Goal: Task Accomplishment & Management: Manage account settings

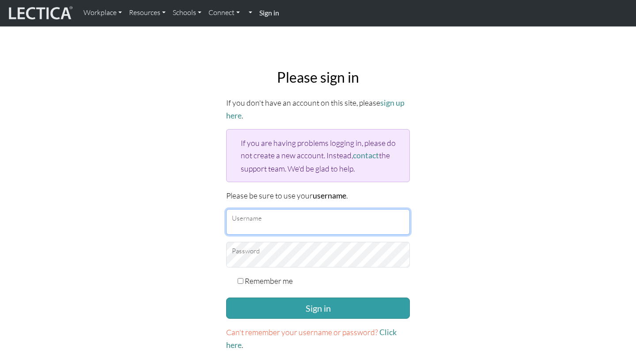
click at [294, 218] on input "Username" at bounding box center [318, 222] width 184 height 26
type input "Atenea"
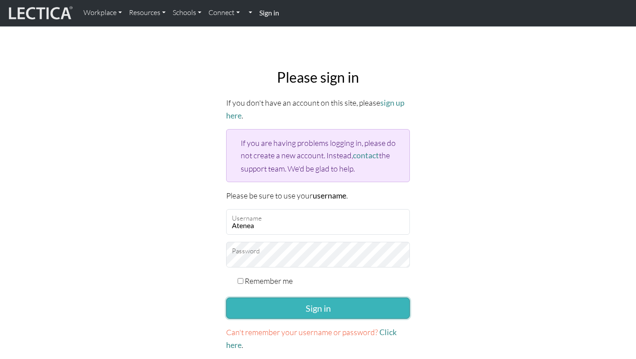
click at [298, 295] on button "Sign in" at bounding box center [318, 307] width 184 height 21
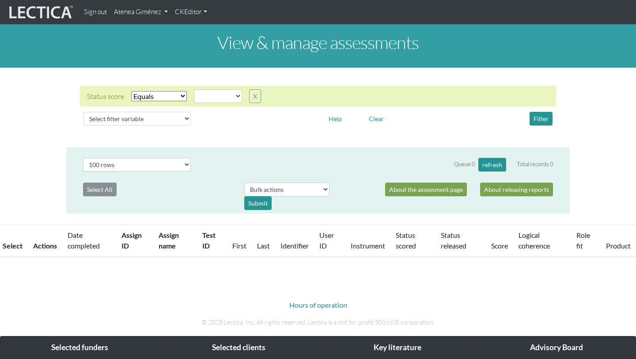
select select
select select "100"
click at [132, 9] on link "Atenea Giménez" at bounding box center [140, 12] width 61 height 17
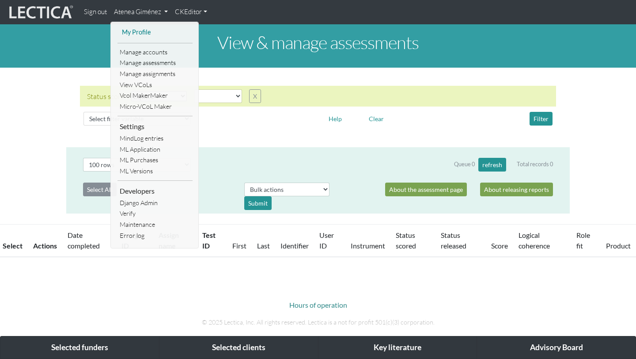
click at [136, 31] on link "My Profile" at bounding box center [155, 32] width 71 height 11
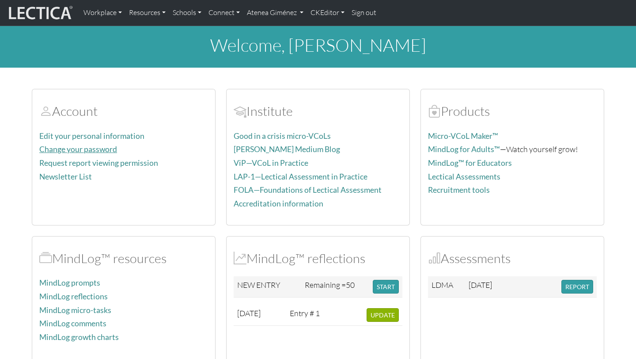
click at [57, 146] on link "Change your password" at bounding box center [78, 148] width 78 height 9
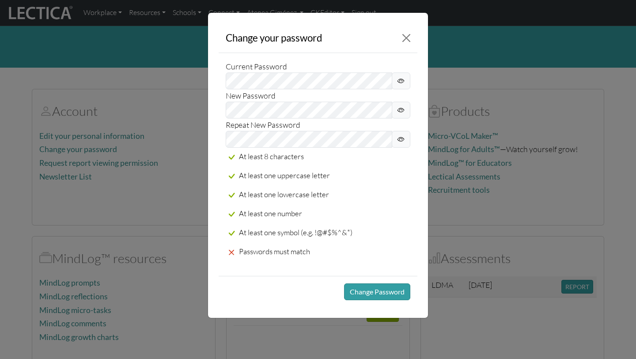
click at [394, 107] on span at bounding box center [401, 110] width 19 height 17
click at [256, 129] on label "Repeat New Password" at bounding box center [263, 124] width 75 height 12
click at [402, 141] on icon at bounding box center [400, 139] width 7 height 11
click at [221, 137] on div "Current Password New Password Repeat New Password At least 8 characters At leas…" at bounding box center [318, 164] width 199 height 223
click at [374, 294] on button "Change Password" at bounding box center [377, 291] width 66 height 17
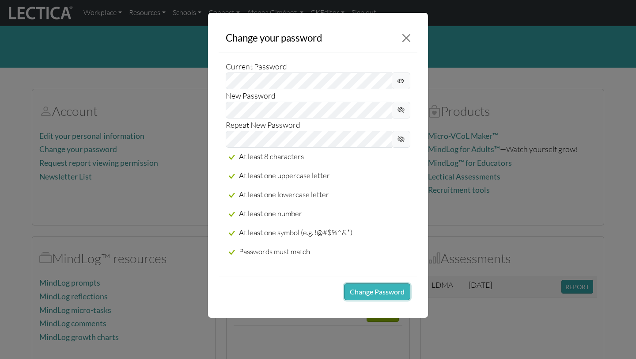
click at [374, 288] on button "Change Password" at bounding box center [377, 291] width 66 height 17
click at [371, 290] on button "Change Password" at bounding box center [377, 291] width 66 height 17
click at [320, 71] on div "Current Password" at bounding box center [318, 74] width 185 height 29
click at [400, 81] on icon at bounding box center [400, 81] width 7 height 11
click at [388, 296] on button "Change Password" at bounding box center [377, 291] width 66 height 17
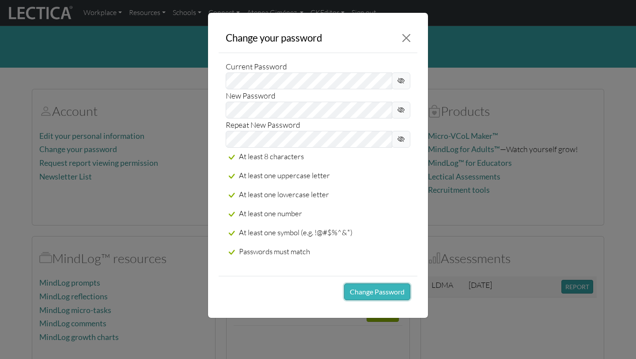
click at [388, 296] on button "Change Password" at bounding box center [377, 291] width 66 height 17
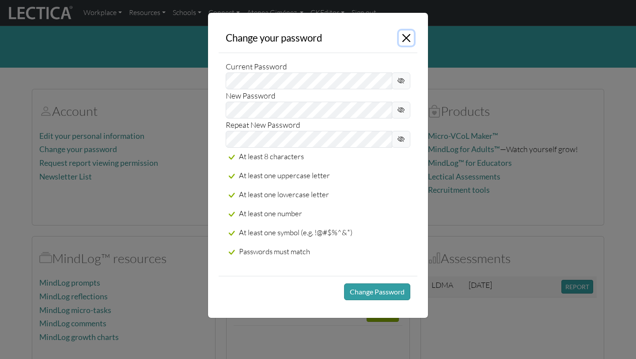
click at [403, 38] on button "Close" at bounding box center [406, 37] width 15 height 15
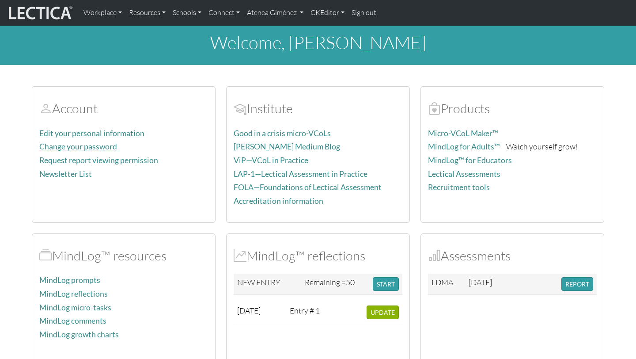
click at [98, 153] on div "Edit your personal information Change your password Request report viewing perm…" at bounding box center [123, 171] width 169 height 88
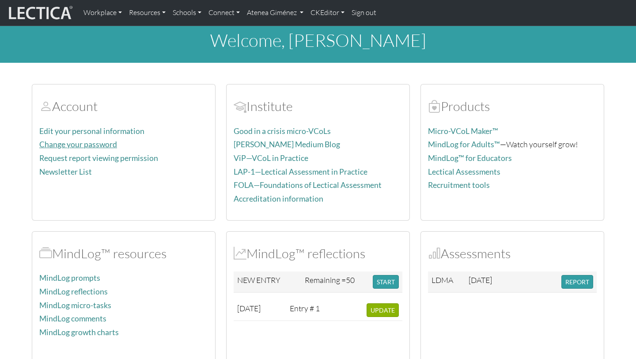
scroll to position [4, 0]
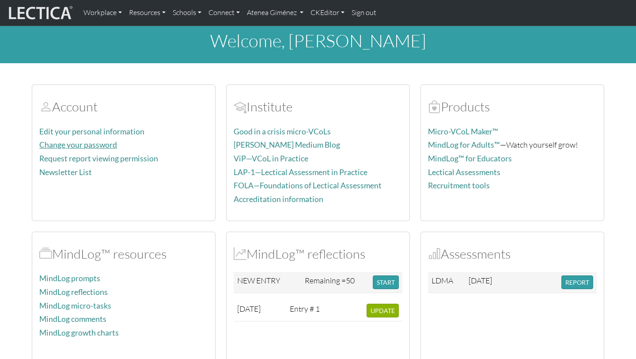
click at [96, 148] on link "Change your password" at bounding box center [78, 144] width 78 height 9
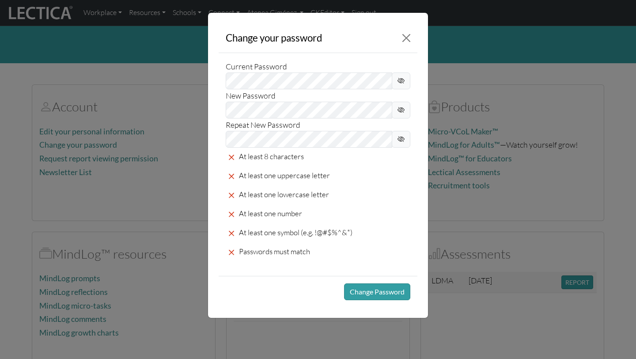
click at [288, 90] on div "New Password" at bounding box center [318, 103] width 185 height 29
click at [362, 286] on button "Change Password" at bounding box center [377, 291] width 66 height 17
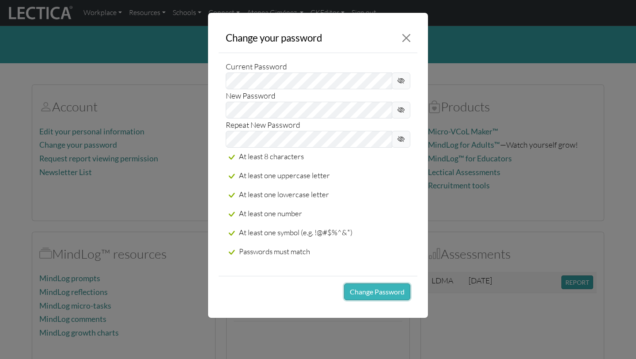
click at [362, 286] on button "Change Password" at bounding box center [377, 291] width 66 height 17
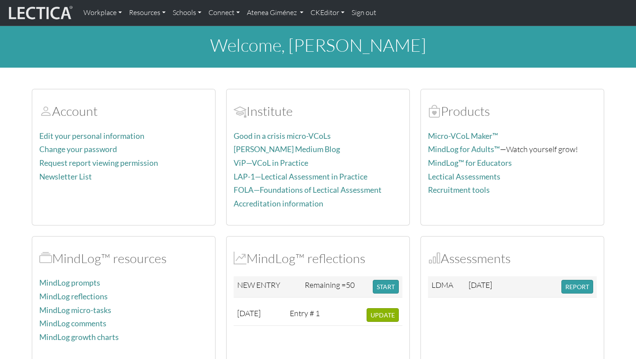
scroll to position [4, 0]
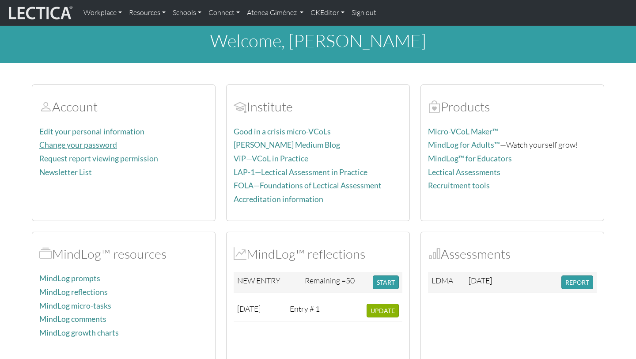
click at [73, 144] on link "Change your password" at bounding box center [78, 144] width 78 height 9
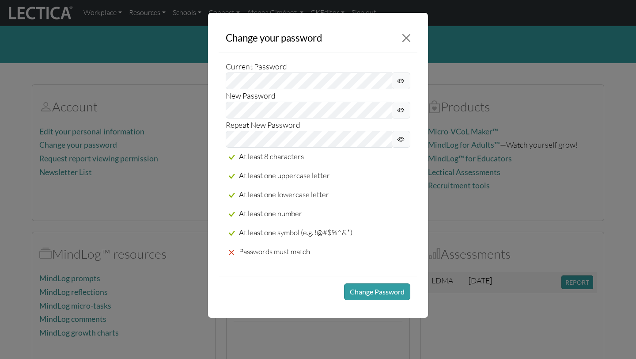
click at [394, 114] on span at bounding box center [401, 110] width 19 height 17
click at [360, 288] on button "Change Password" at bounding box center [377, 291] width 66 height 17
click at [360, 290] on button "Change Password" at bounding box center [377, 291] width 66 height 17
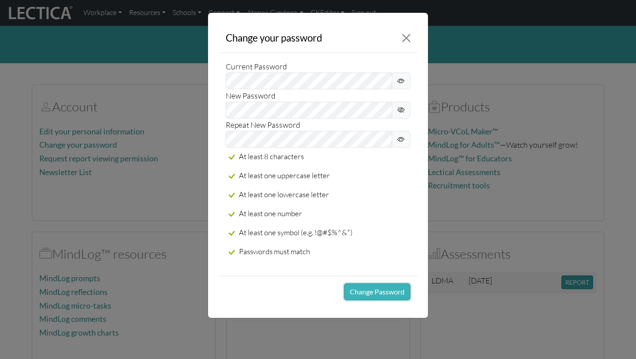
click at [360, 290] on button "Change Password" at bounding box center [377, 291] width 66 height 17
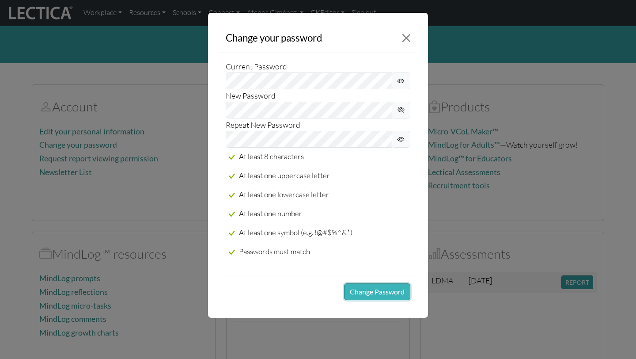
click at [360, 290] on button "Change Password" at bounding box center [377, 291] width 66 height 17
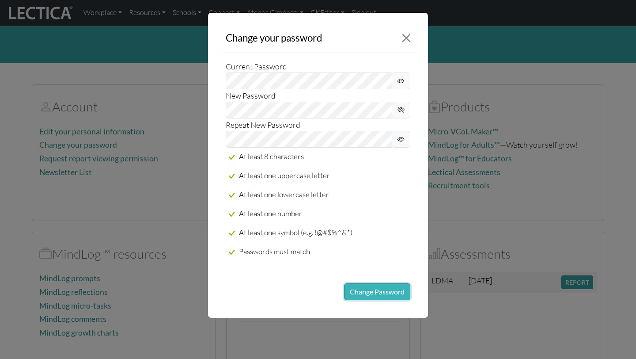
click at [360, 290] on button "Change Password" at bounding box center [377, 291] width 66 height 17
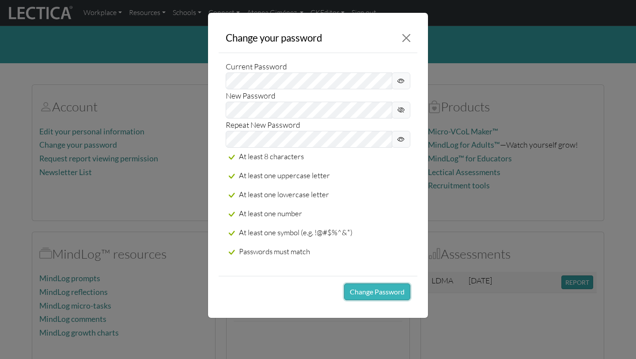
click at [360, 290] on button "Change Password" at bounding box center [377, 291] width 66 height 17
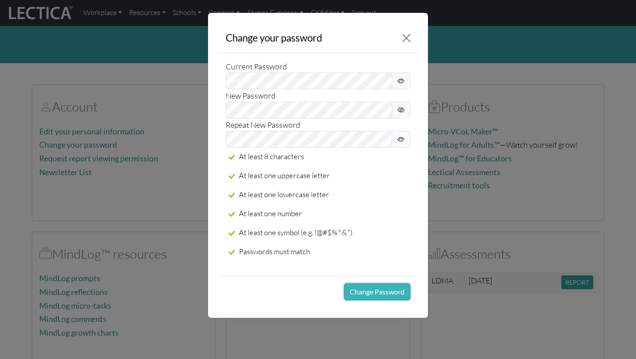
click at [360, 290] on button "Change Password" at bounding box center [377, 291] width 66 height 17
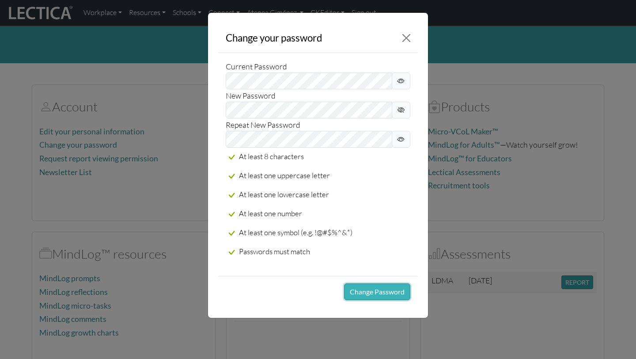
click at [360, 290] on button "Change Password" at bounding box center [377, 291] width 66 height 17
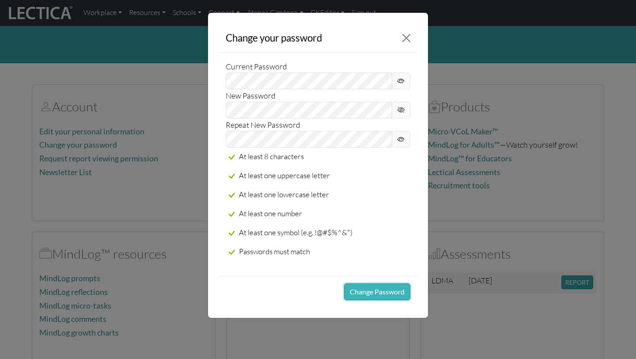
click at [360, 290] on button "Change Password" at bounding box center [377, 291] width 66 height 17
click at [413, 39] on button "Close" at bounding box center [406, 37] width 15 height 15
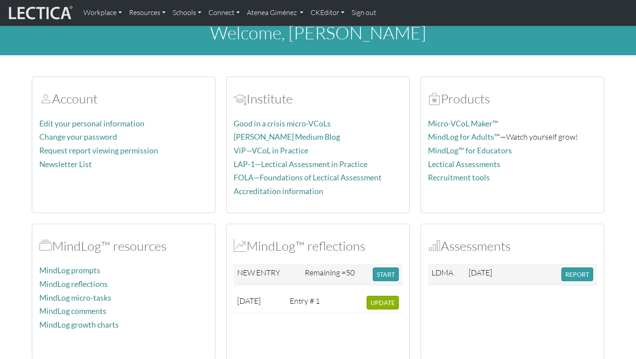
scroll to position [8, 0]
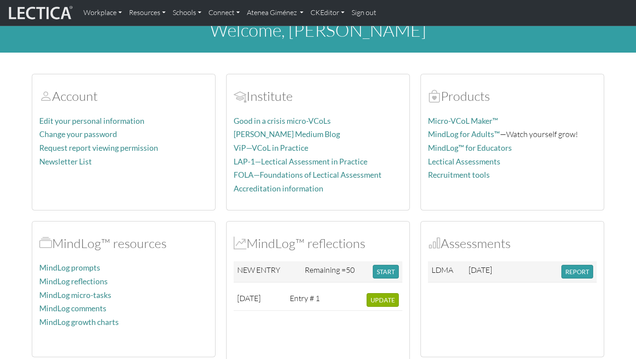
click at [358, 8] on link "Sign out" at bounding box center [364, 13] width 32 height 19
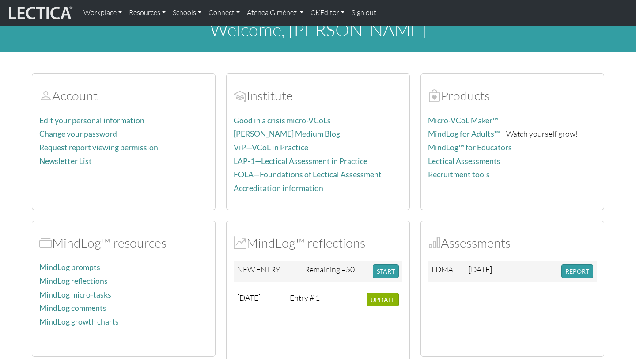
scroll to position [17, 0]
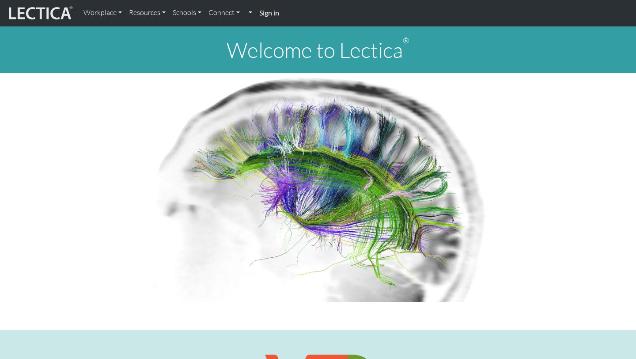
scroll to position [6, 0]
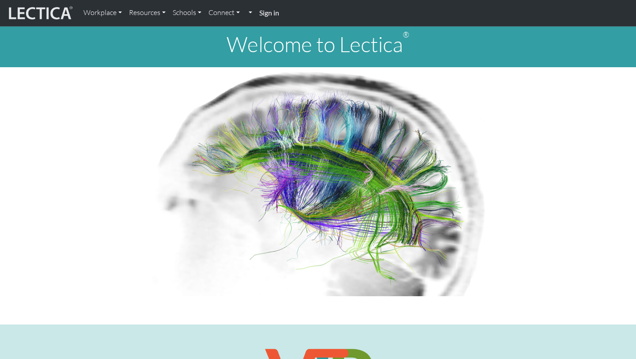
click at [283, 16] on link "Sign in" at bounding box center [269, 13] width 27 height 19
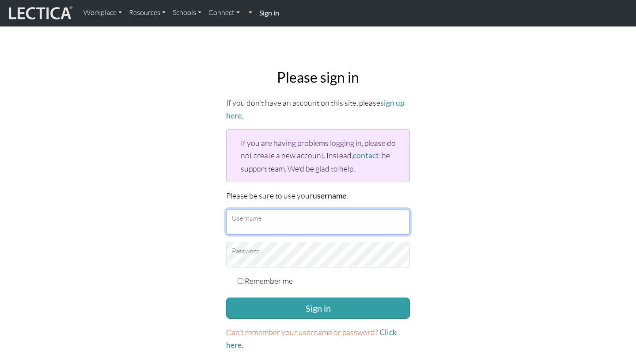
click at [297, 215] on input "Username" at bounding box center [318, 222] width 184 height 26
type input "Atenea"
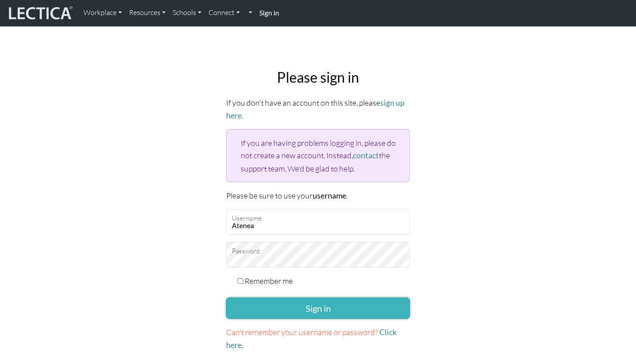
click at [283, 302] on button "Sign in" at bounding box center [318, 307] width 184 height 21
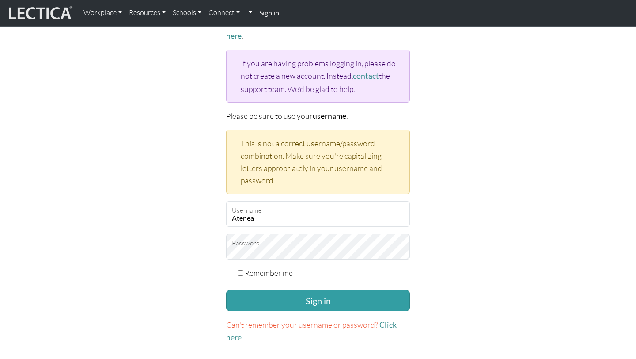
scroll to position [81, 0]
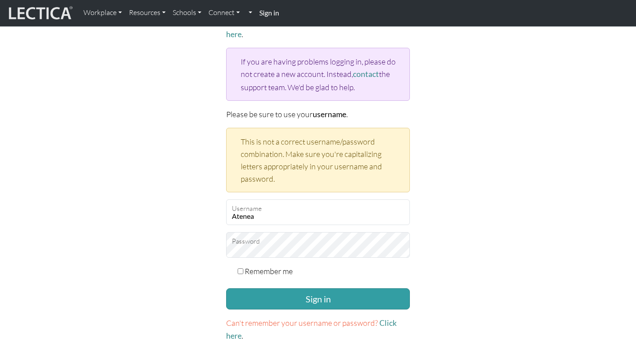
click at [270, 261] on form "If you don't have an account on this site, please sign up here . If you are hav…" at bounding box center [318, 178] width 184 height 327
click at [226, 288] on button "Sign in" at bounding box center [318, 298] width 184 height 21
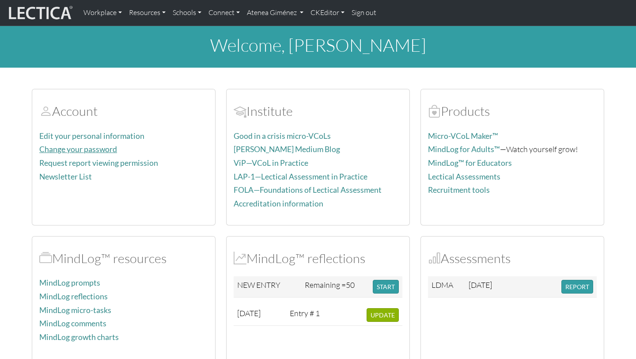
click at [89, 152] on link "Change your password" at bounding box center [78, 148] width 78 height 9
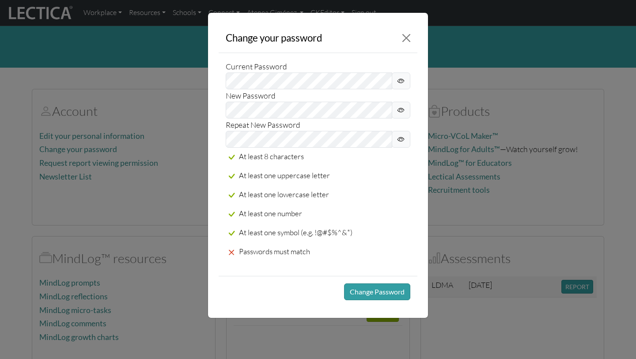
click at [393, 109] on span at bounding box center [401, 110] width 19 height 17
click at [386, 291] on button "Change Password" at bounding box center [377, 291] width 66 height 17
click at [425, 358] on div "Change your password Current Password New Password Repeat New Password At least…" at bounding box center [318, 179] width 636 height 359
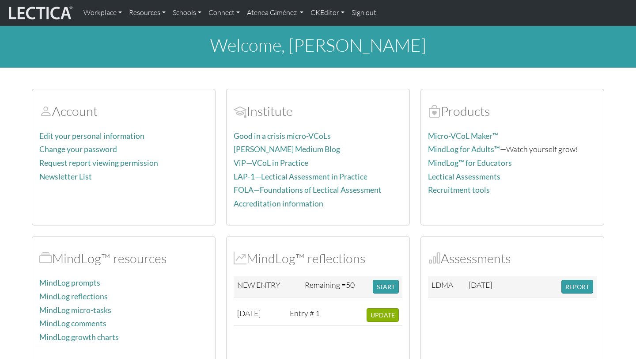
click at [417, 358] on div "Assessments LDMA [DATE] REPORT" at bounding box center [512, 315] width 194 height 159
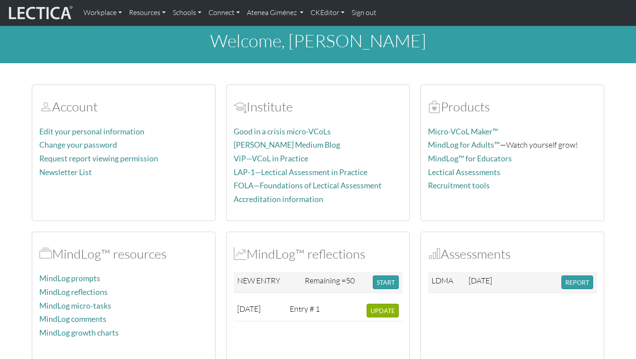
scroll to position [3, 0]
